Goal: Answer question/provide support

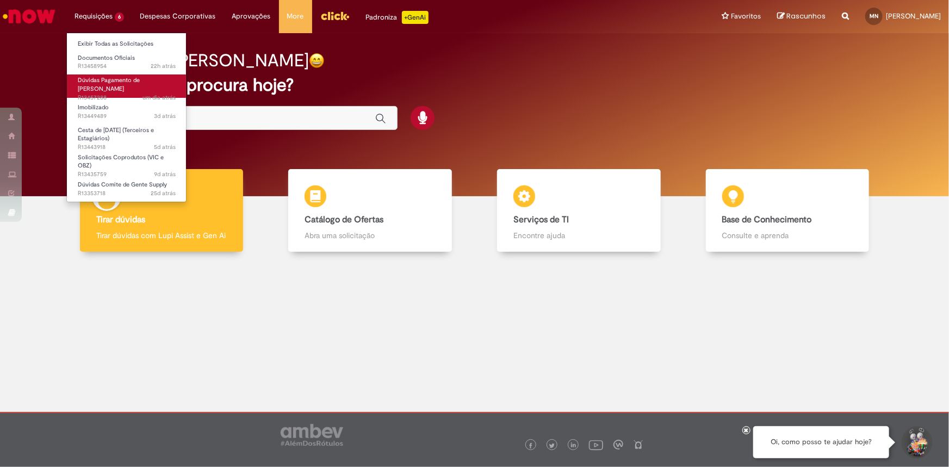
click at [121, 93] on span "um dia atrás um dia atrás R13457288" at bounding box center [127, 97] width 98 height 9
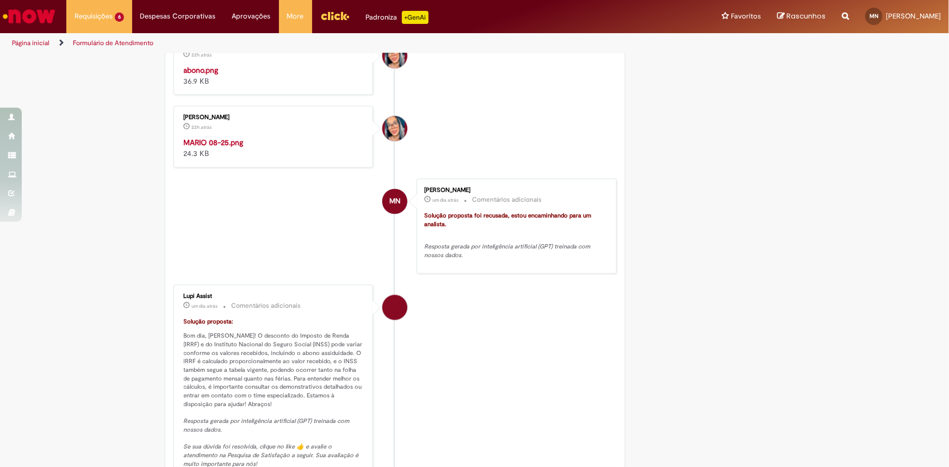
scroll to position [988, 0]
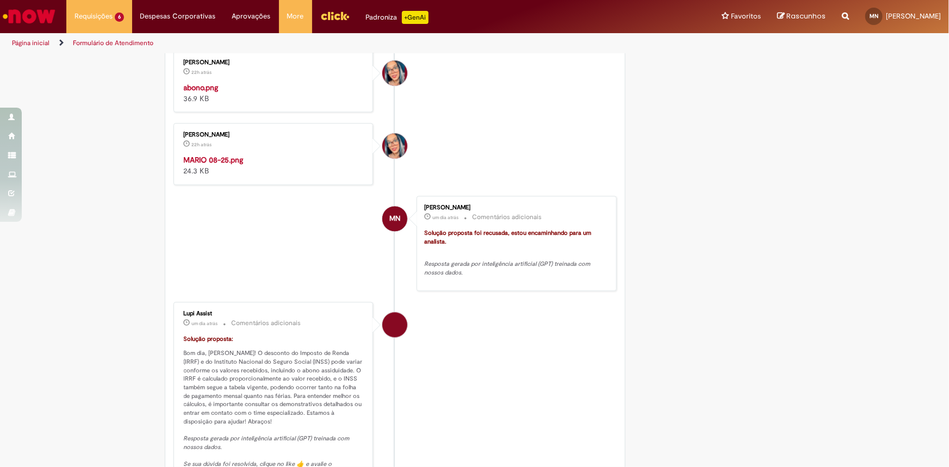
click at [232, 9] on img "Histórico de tíquete" at bounding box center [274, 9] width 181 height 0
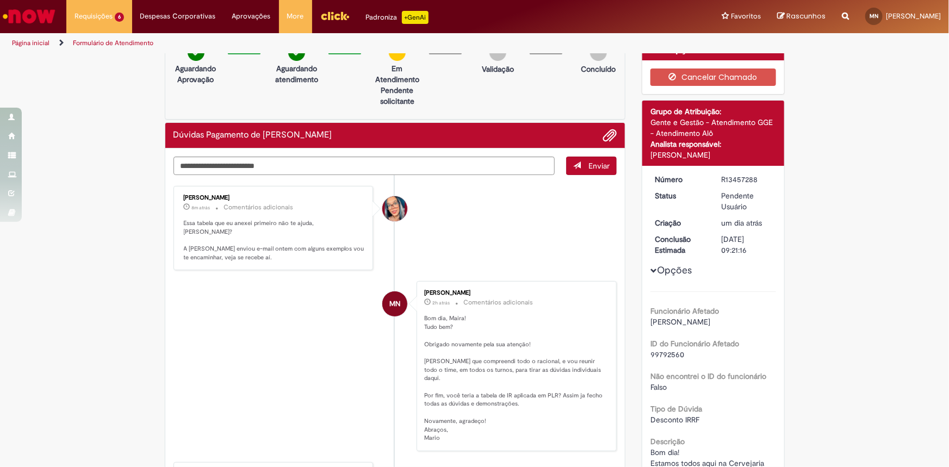
scroll to position [0, 0]
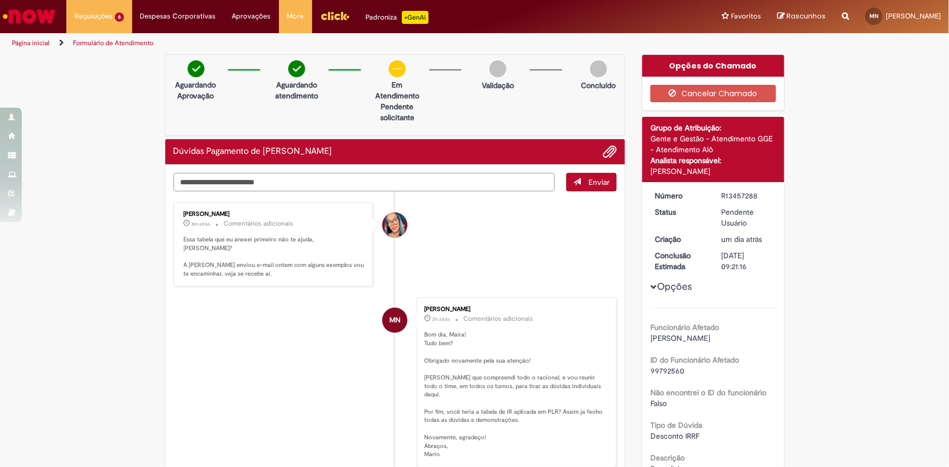
click at [288, 174] on textarea "Digite sua mensagem aqui..." at bounding box center [364, 182] width 382 height 18
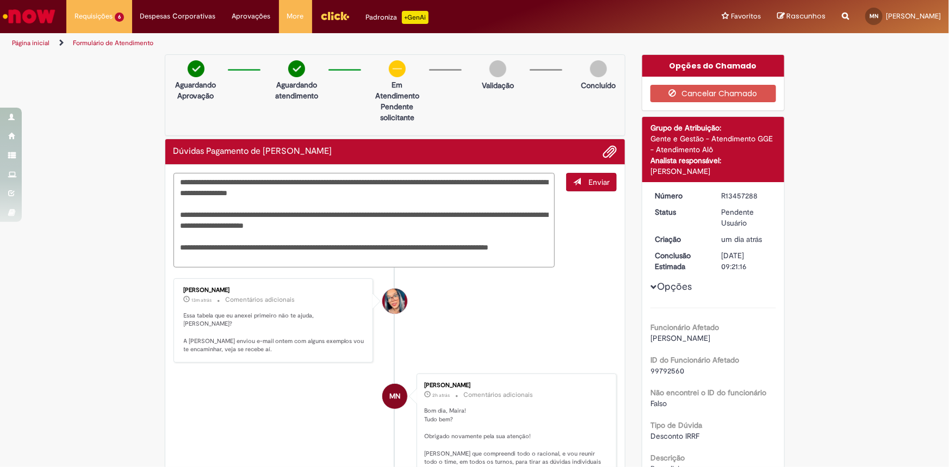
type textarea "**********"
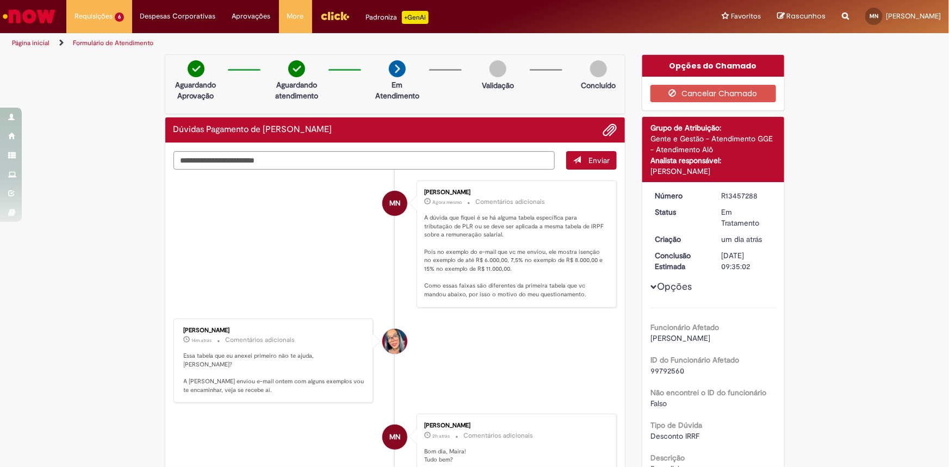
click at [42, 16] on img "Ir para a Homepage" at bounding box center [29, 16] width 56 height 22
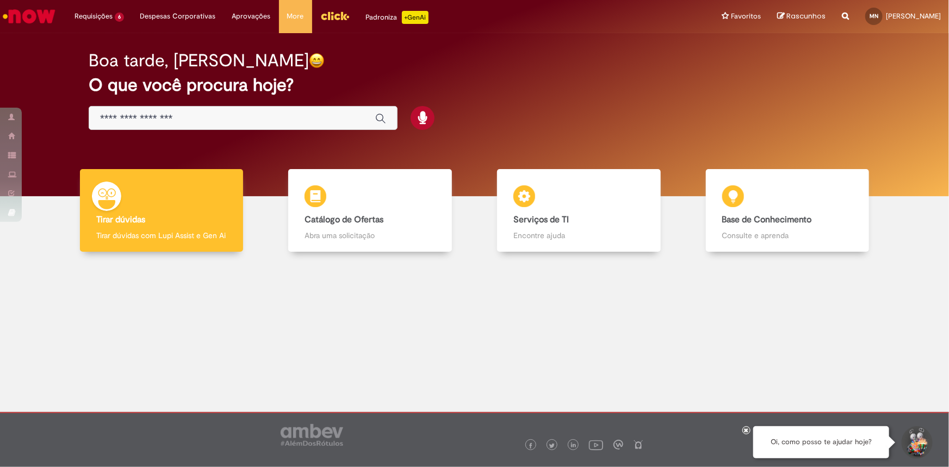
click at [747, 432] on icon at bounding box center [746, 429] width 4 height 5
